Goal: Communication & Community: Answer question/provide support

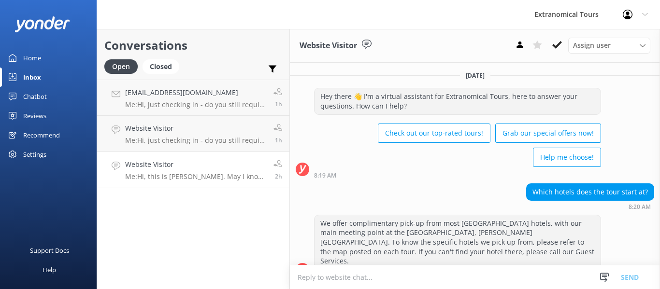
scroll to position [103, 0]
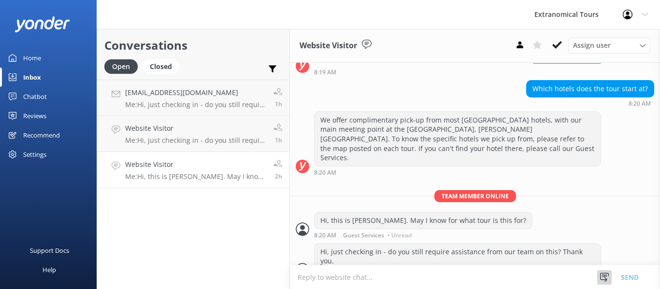
click at [604, 274] on icon at bounding box center [605, 278] width 10 height 10
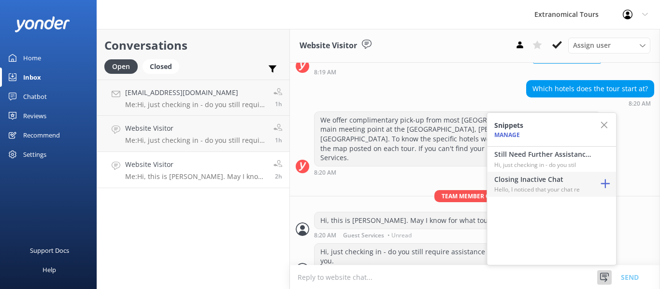
click at [555, 172] on div "Closing Inactive Chat Hello, I noticed that your chat re" at bounding box center [551, 184] width 129 height 25
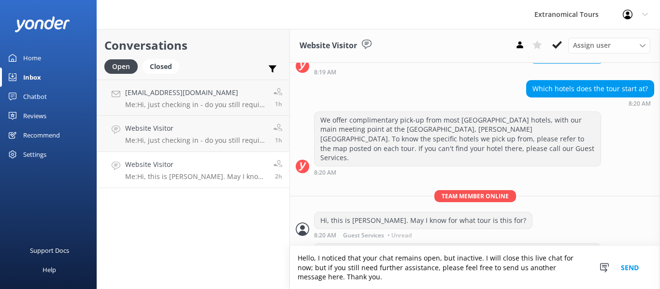
click at [632, 270] on button "Send" at bounding box center [630, 267] width 36 height 43
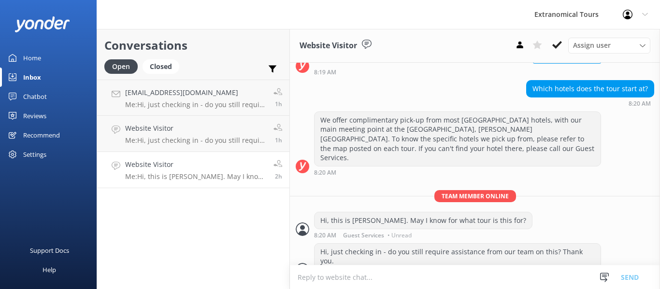
click at [175, 171] on div "Website Visitor Me: Hi, this is [PERSON_NAME]. May I know for what tour is this…" at bounding box center [195, 169] width 141 height 21
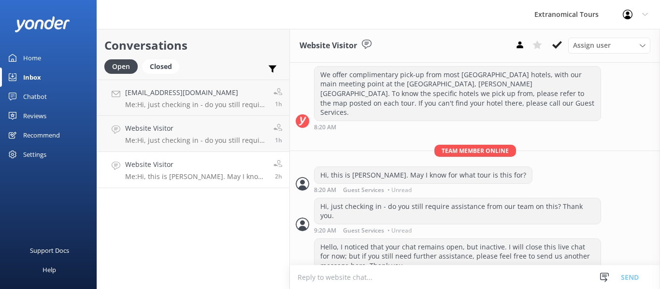
scroll to position [153, 0]
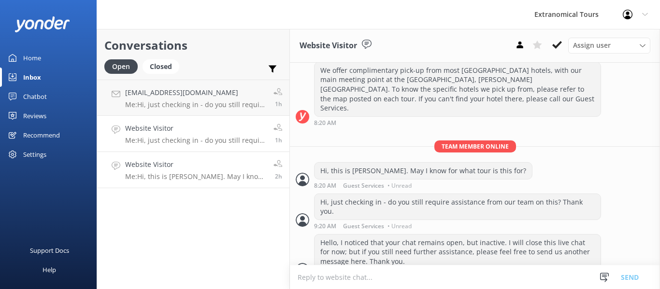
click at [143, 127] on h4 "Website Visitor" at bounding box center [195, 128] width 141 height 11
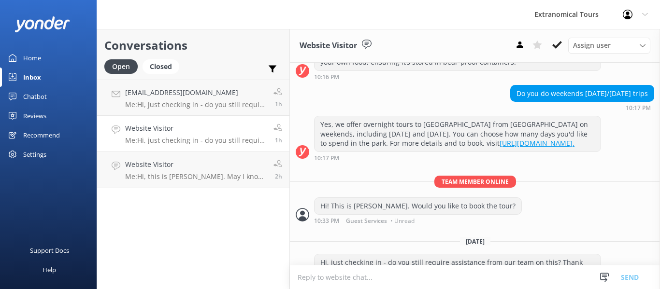
scroll to position [301, 0]
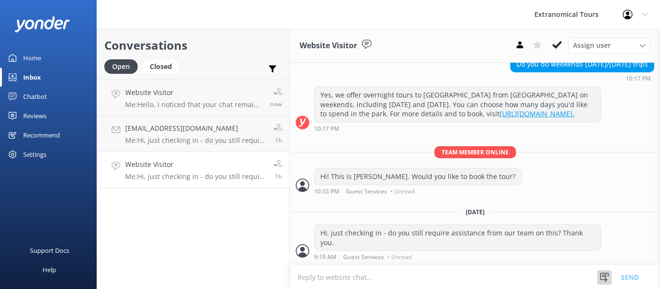
click at [601, 281] on icon at bounding box center [605, 278] width 10 height 10
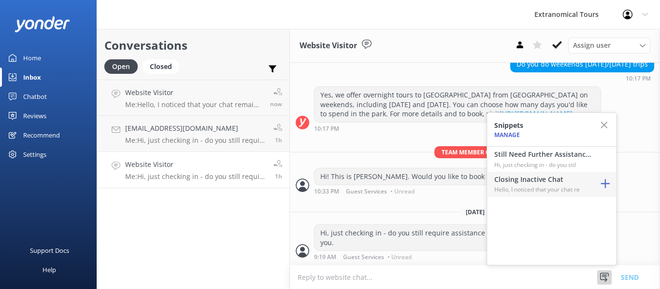
click at [519, 186] on p "Hello, I noticed that your chat re" at bounding box center [542, 189] width 97 height 9
type textarea "Hello, I noticed that your chat remains open, but inactive. I will close this l…"
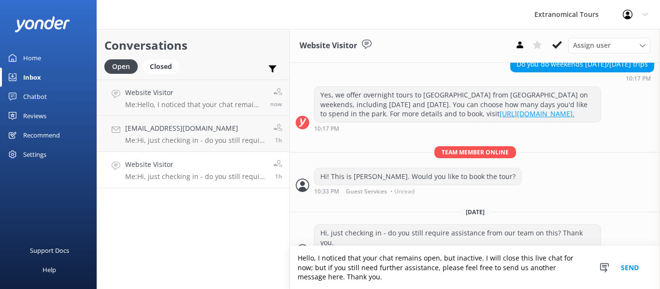
click at [630, 264] on button "Send" at bounding box center [630, 267] width 36 height 43
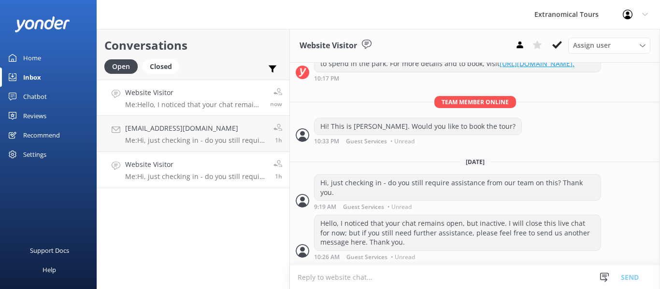
click at [219, 92] on h4 "Website Visitor" at bounding box center [194, 92] width 138 height 11
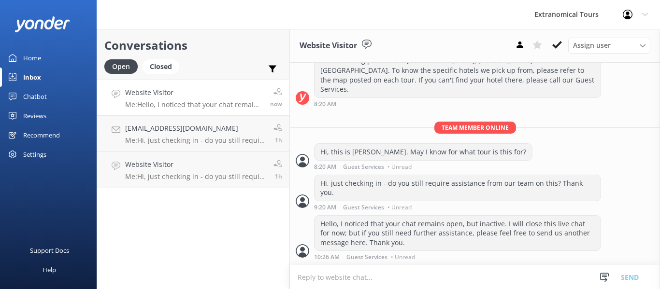
scroll to position [153, 0]
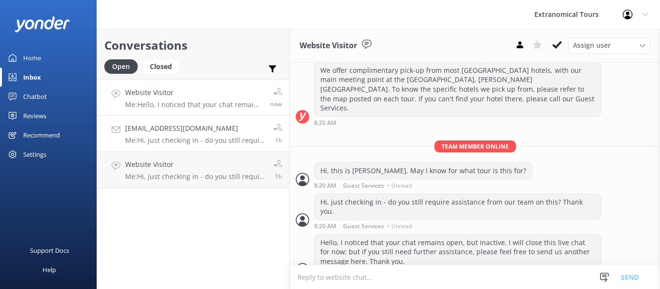
click at [226, 140] on p "Me: Hi, just checking in - do you still require assistance from our team on thi…" at bounding box center [195, 140] width 141 height 9
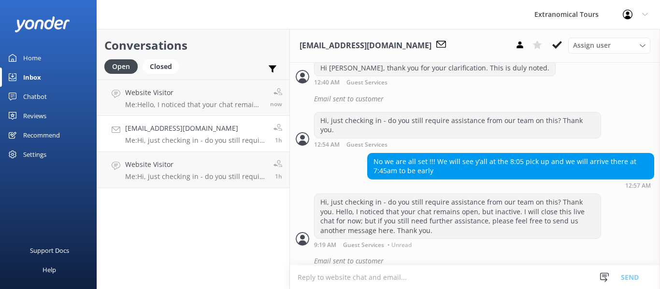
scroll to position [760, 0]
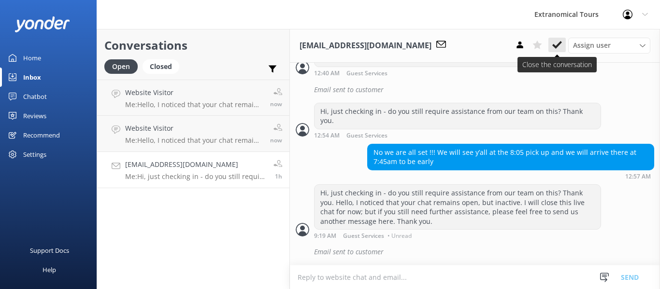
click at [558, 46] on use at bounding box center [557, 45] width 10 height 8
